Goal: Transaction & Acquisition: Purchase product/service

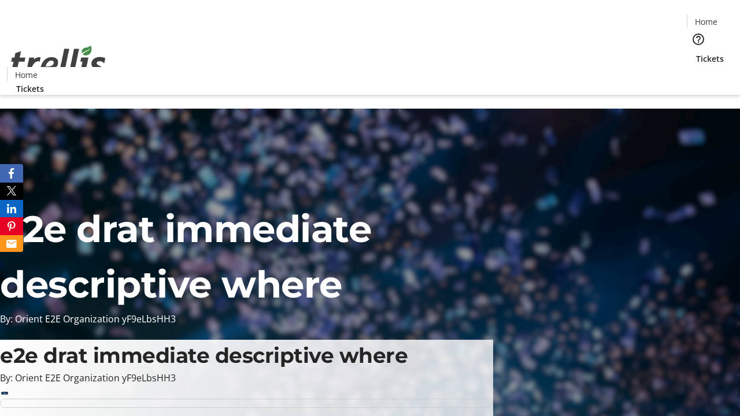
click at [707, 17] on span "Sign Up" at bounding box center [712, 16] width 34 height 14
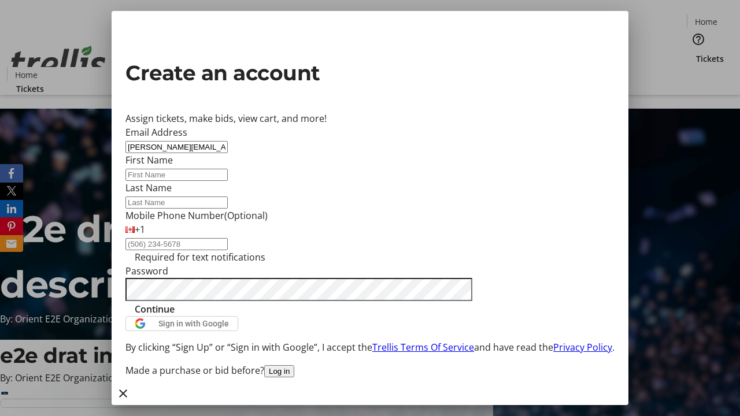
type input "[PERSON_NAME][EMAIL_ADDRESS][DOMAIN_NAME]"
type input "[PERSON_NAME]"
type input "Ledner"
click at [175, 316] on span "Continue" at bounding box center [155, 309] width 40 height 14
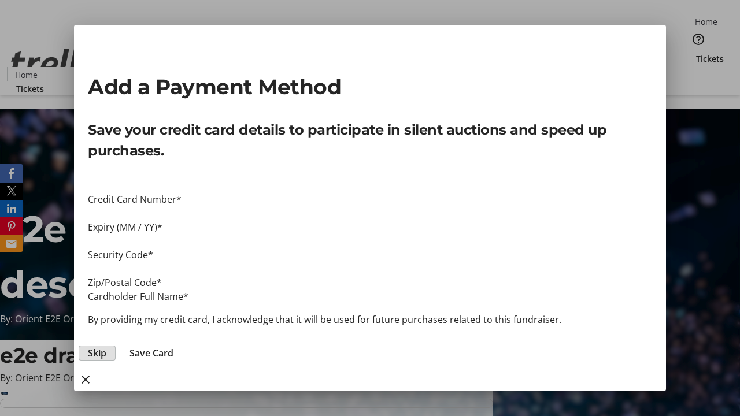
click at [106, 346] on span "Skip" at bounding box center [97, 353] width 19 height 14
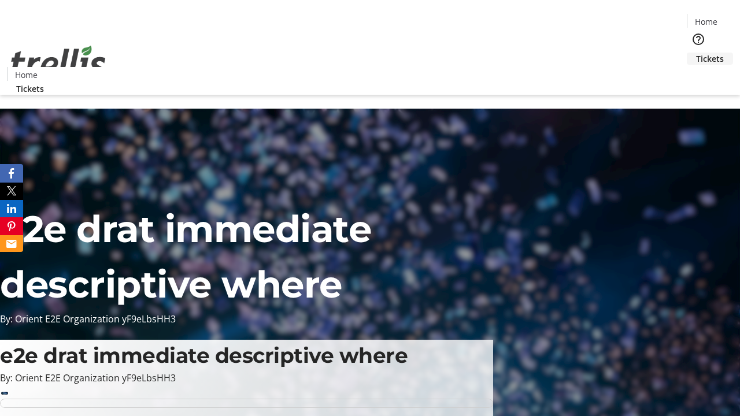
click at [696, 53] on span "Tickets" at bounding box center [710, 59] width 28 height 12
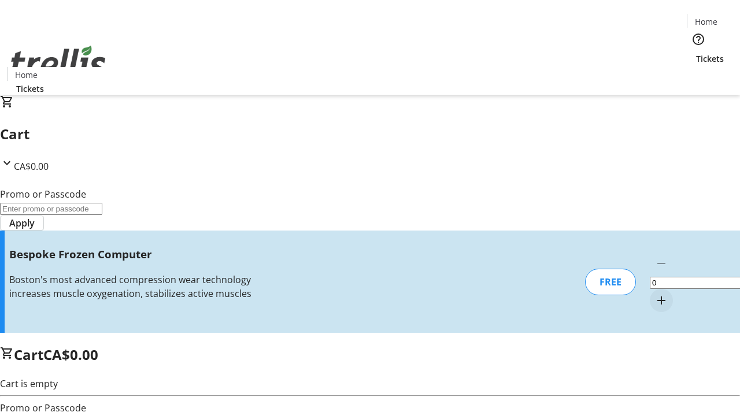
click at [655, 294] on mat-icon "Increment by one" at bounding box center [662, 301] width 14 height 14
type input "1"
